Goal: Task Accomplishment & Management: Manage account settings

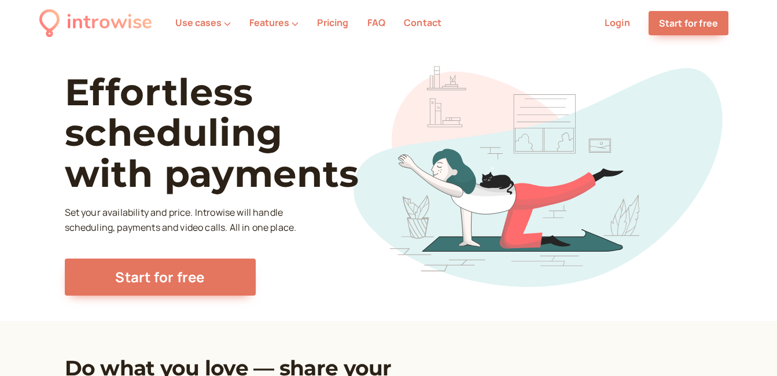
click at [624, 26] on link "Login" at bounding box center [617, 22] width 25 height 13
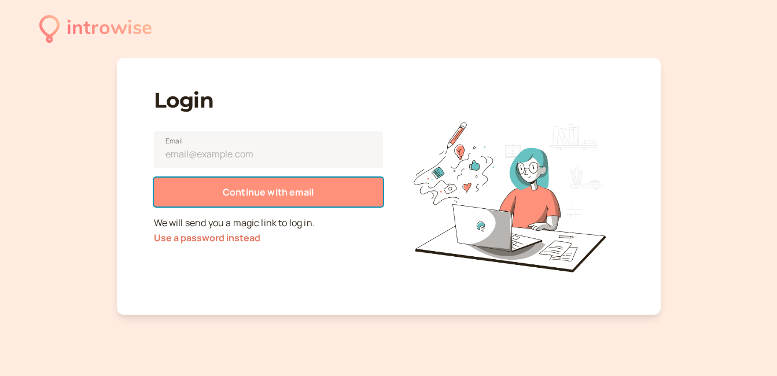
click at [287, 192] on span "Continue with email" at bounding box center [268, 192] width 91 height 13
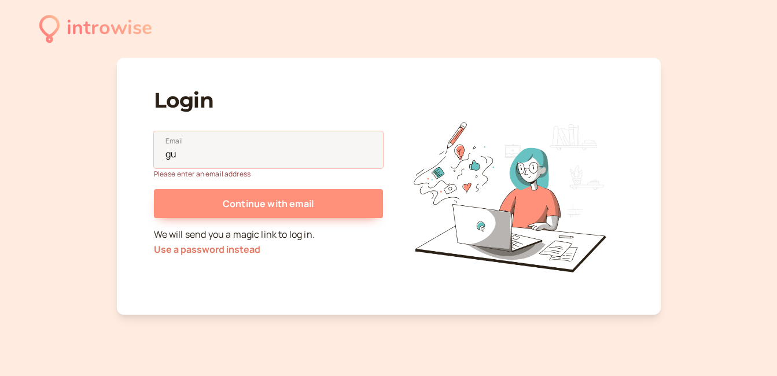
type input "[EMAIL_ADDRESS][DOMAIN_NAME]"
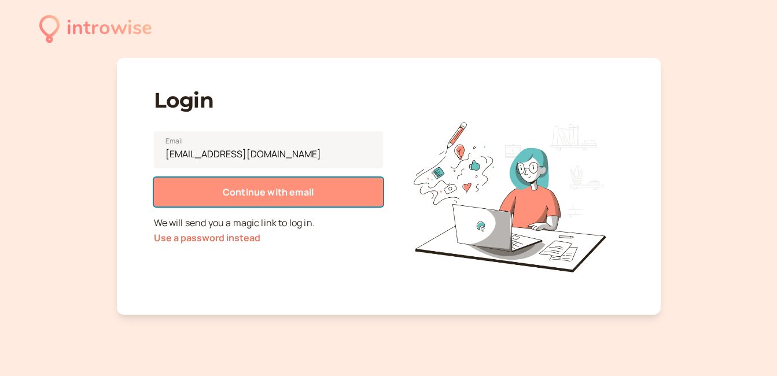
click at [249, 197] on span "Continue with email" at bounding box center [268, 192] width 91 height 13
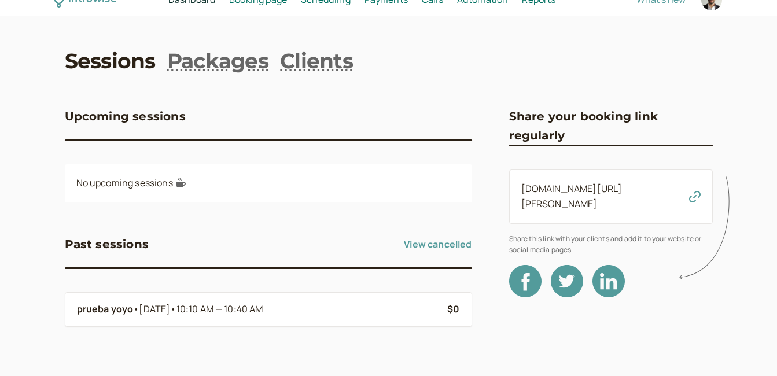
scroll to position [32, 0]
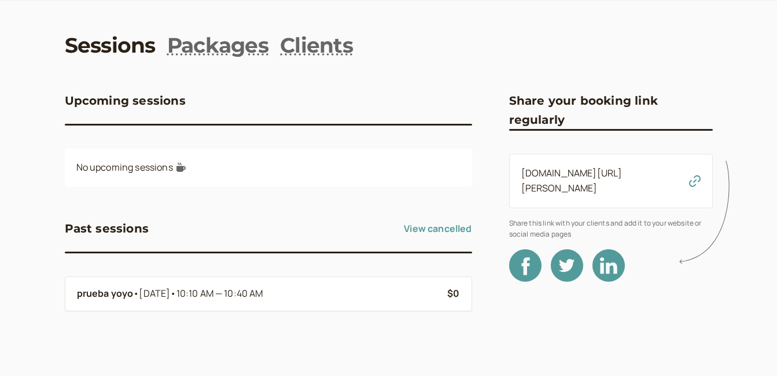
drag, startPoint x: 101, startPoint y: 291, endPoint x: 44, endPoint y: 279, distance: 58.0
click at [44, 279] on div "introwise Dashboard Dashboard Booking page Booking Scheduling Scheduling Paymen…" at bounding box center [388, 172] width 777 height 408
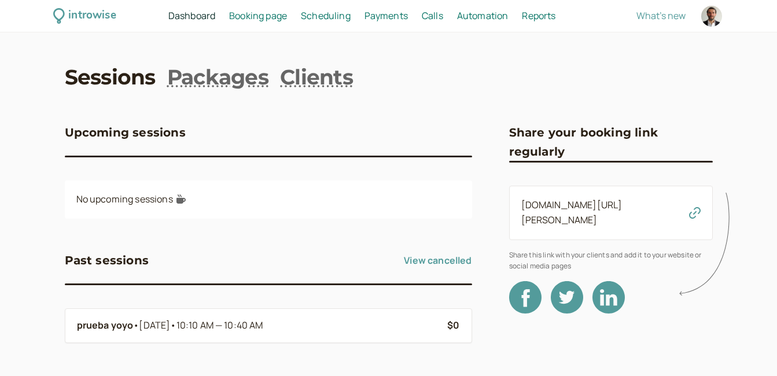
click at [248, 16] on span "Booking page" at bounding box center [258, 15] width 58 height 13
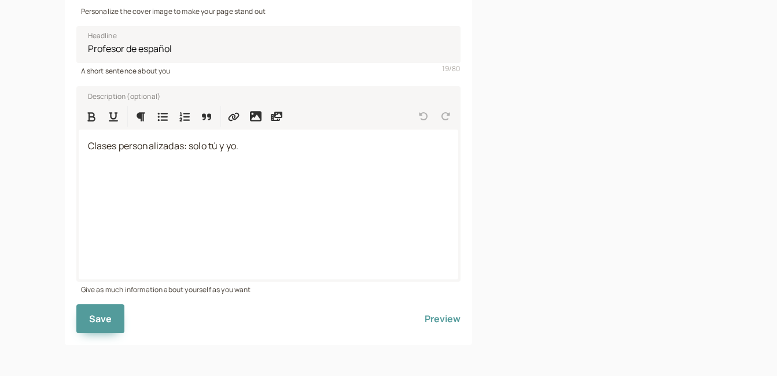
scroll to position [305, 0]
click at [438, 317] on button "Preview" at bounding box center [443, 317] width 36 height 29
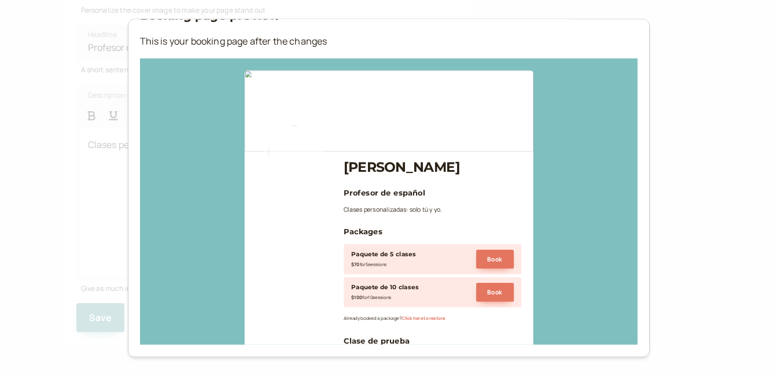
click at [674, 247] on div "Booking page preview This is your booking page after the changes [PERSON_NAME] …" at bounding box center [388, 188] width 777 height 376
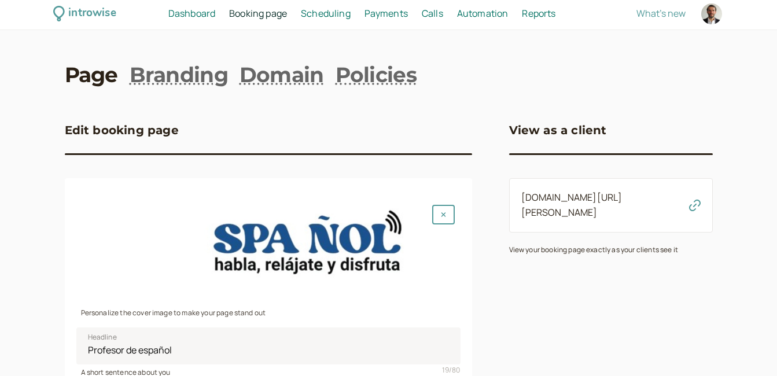
scroll to position [0, 0]
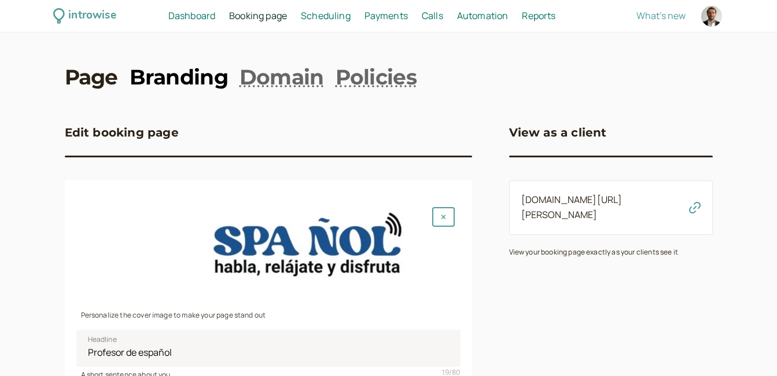
click at [181, 76] on link "Branding" at bounding box center [179, 77] width 98 height 29
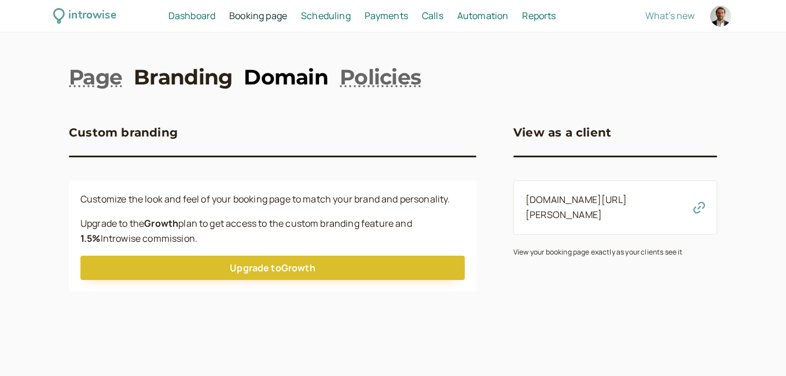
click at [281, 81] on link "Domain" at bounding box center [286, 77] width 84 height 29
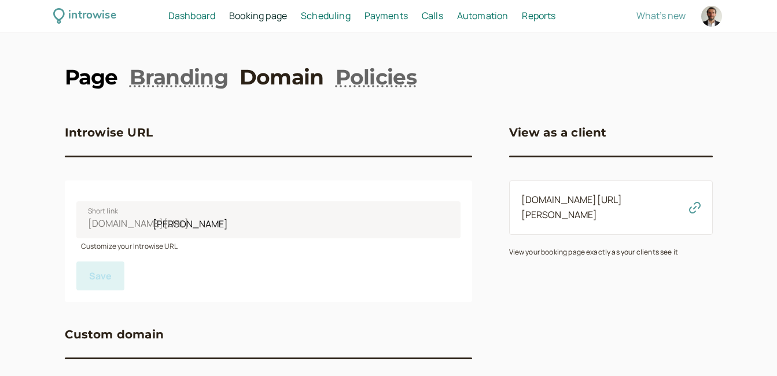
click at [93, 84] on link "Page" at bounding box center [91, 77] width 53 height 29
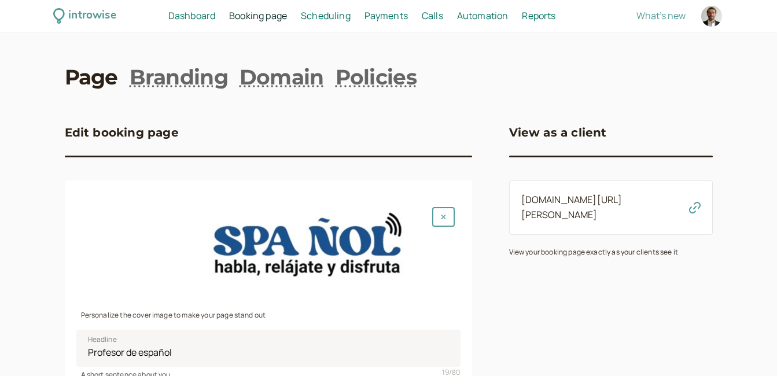
click at [319, 16] on span "Scheduling" at bounding box center [326, 15] width 50 height 13
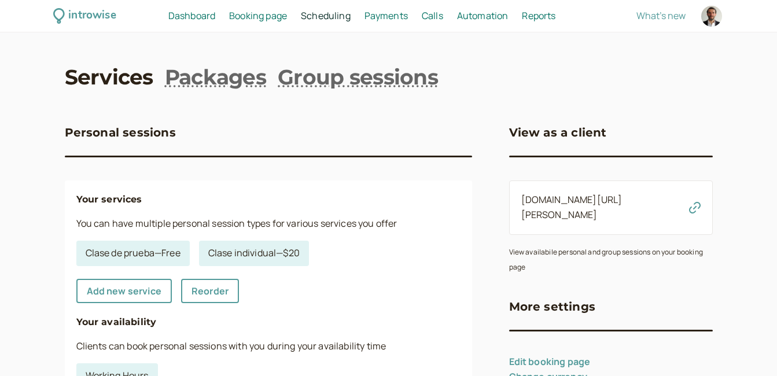
click at [382, 16] on span "Payments" at bounding box center [386, 15] width 43 height 13
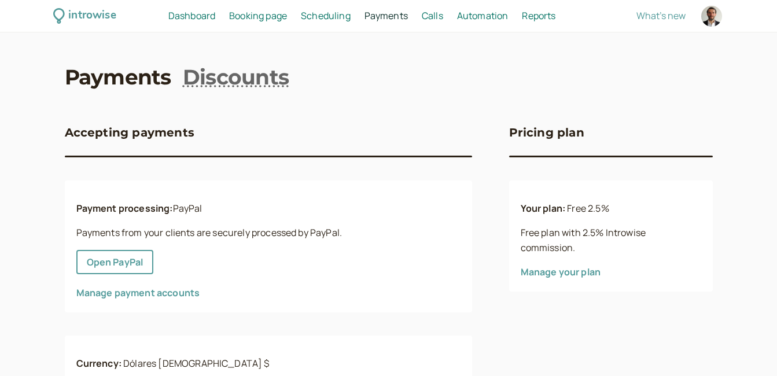
click at [191, 18] on span "Dashboard" at bounding box center [191, 15] width 47 height 13
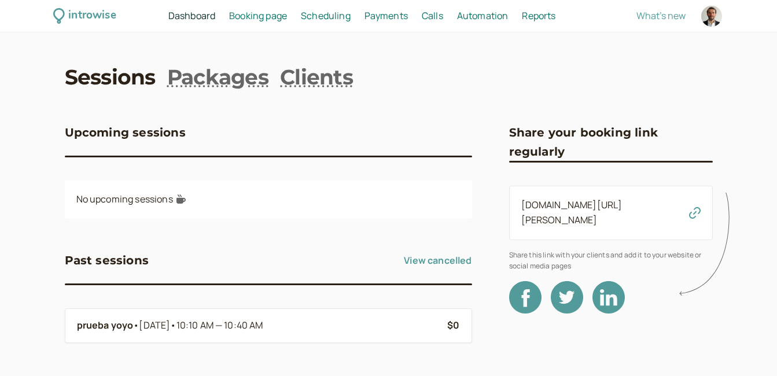
click at [709, 19] on div at bounding box center [711, 16] width 21 height 21
select select "America/[GEOGRAPHIC_DATA]"
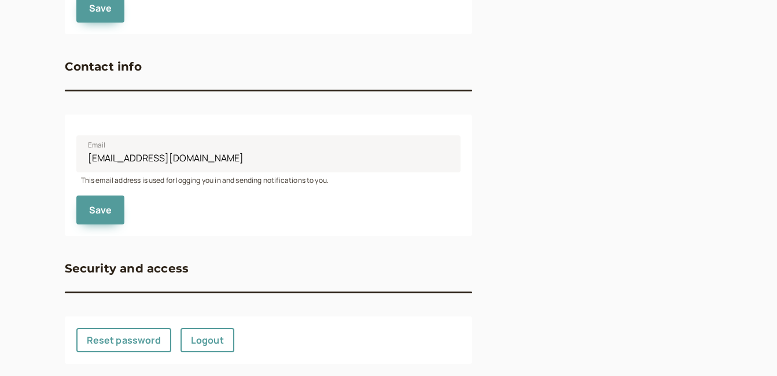
scroll to position [565, 0]
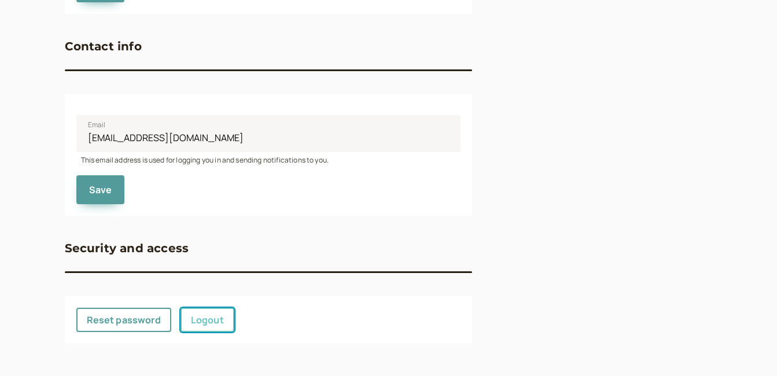
click at [208, 324] on link "Logout" at bounding box center [208, 320] width 54 height 24
